Goal: Task Accomplishment & Management: Manage account settings

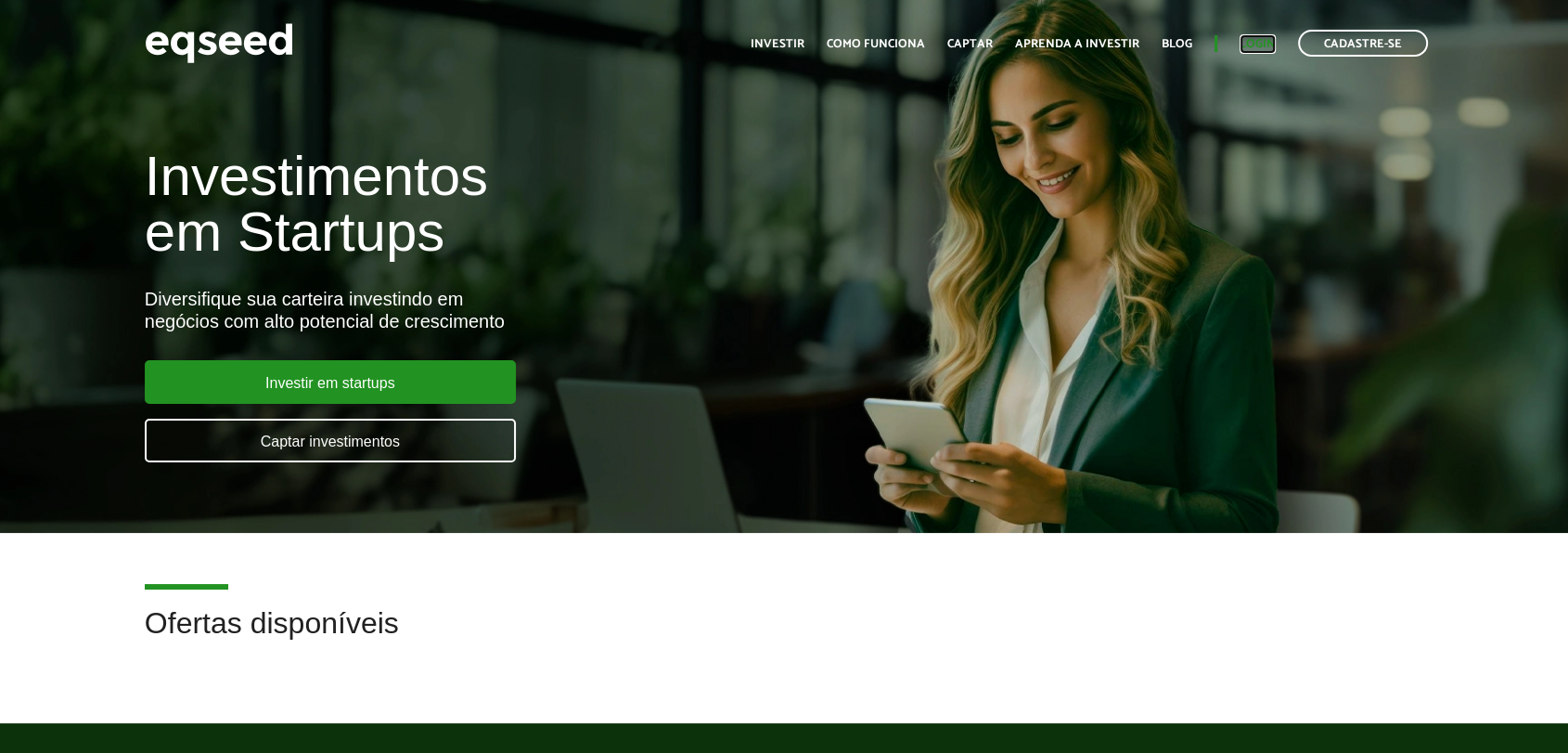
click at [1258, 42] on link "Login" at bounding box center [1256, 43] width 36 height 12
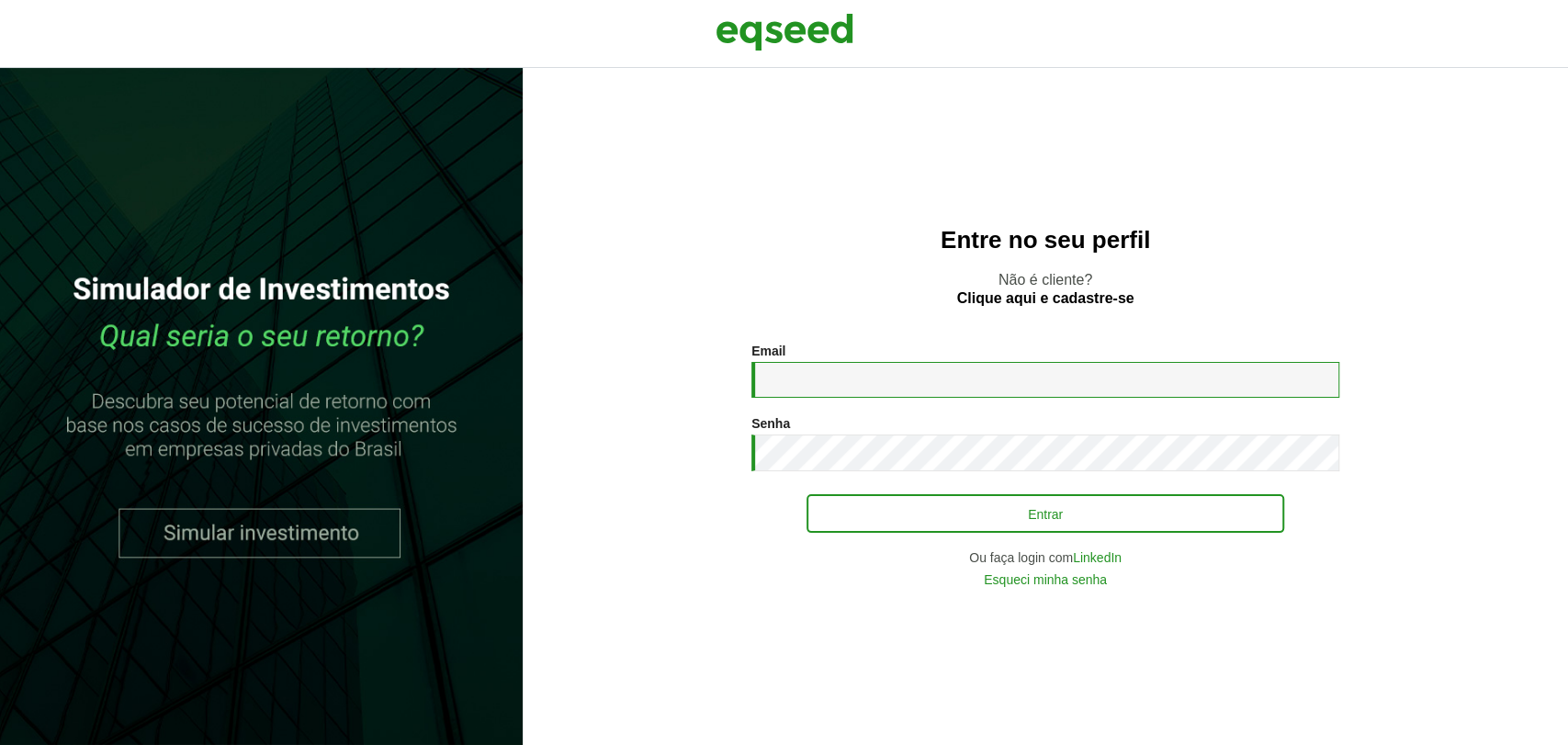
type input "**********"
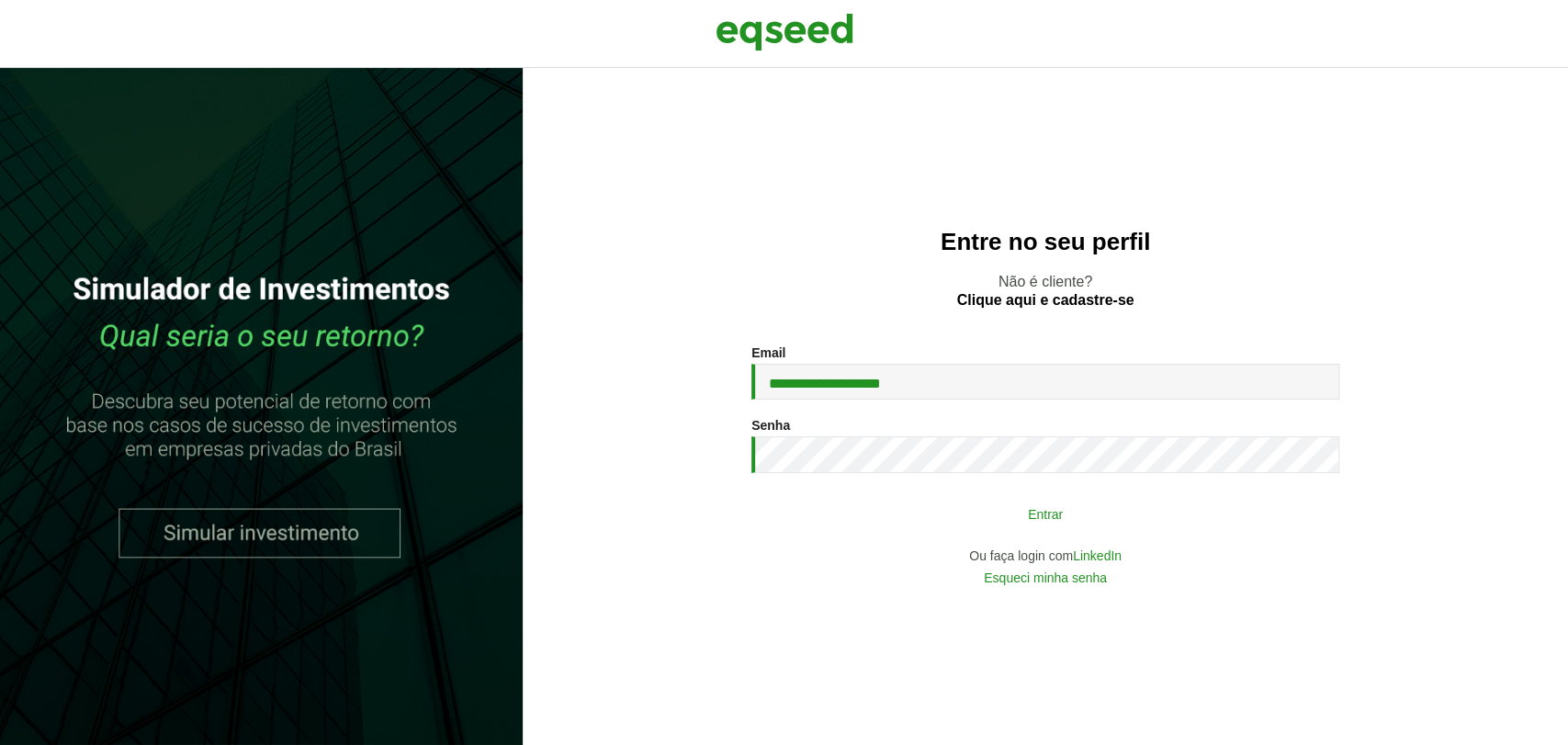
click at [890, 523] on button "Entrar" at bounding box center [1045, 513] width 478 height 35
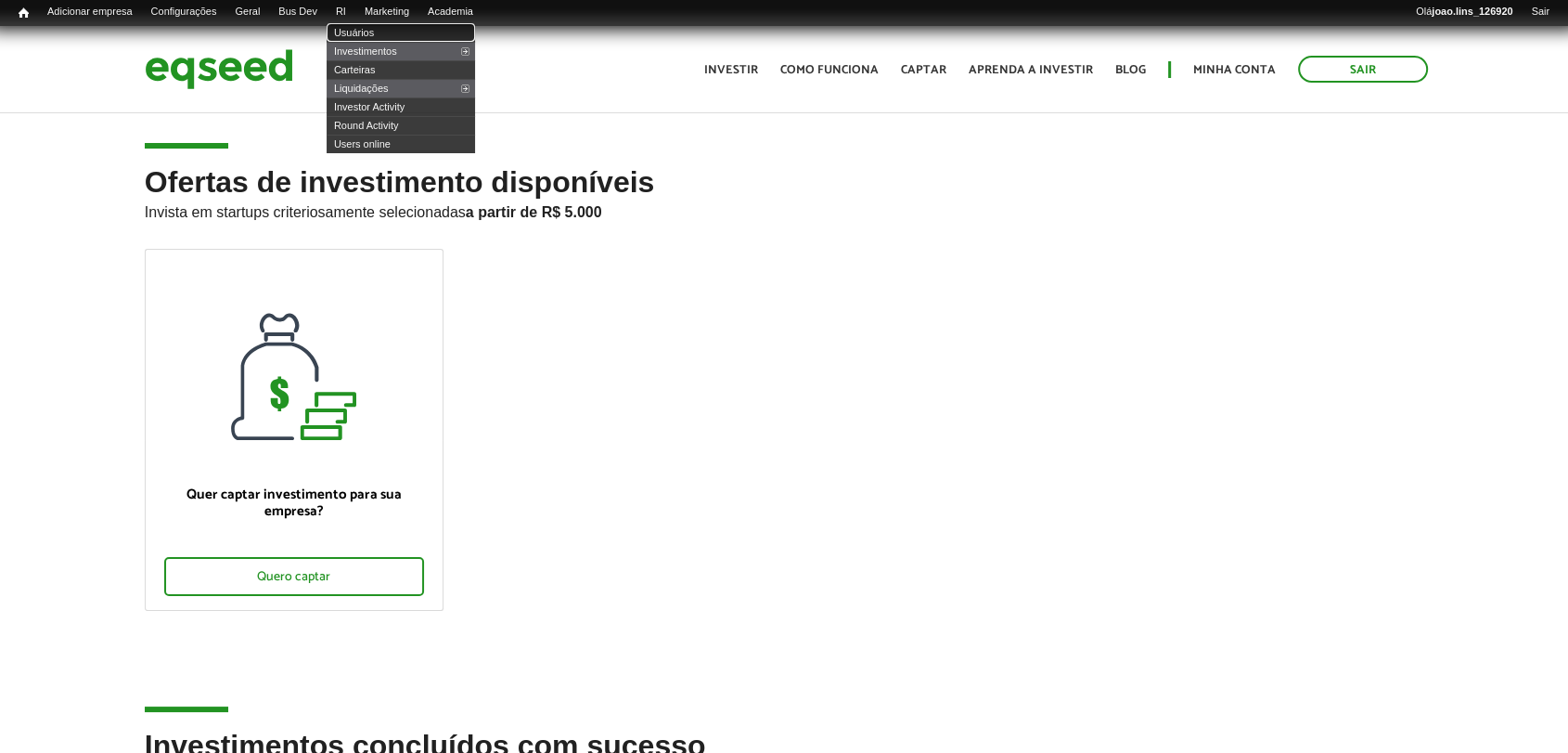
click at [367, 30] on link "Usuários" at bounding box center [400, 32] width 149 height 18
